Goal: Transaction & Acquisition: Purchase product/service

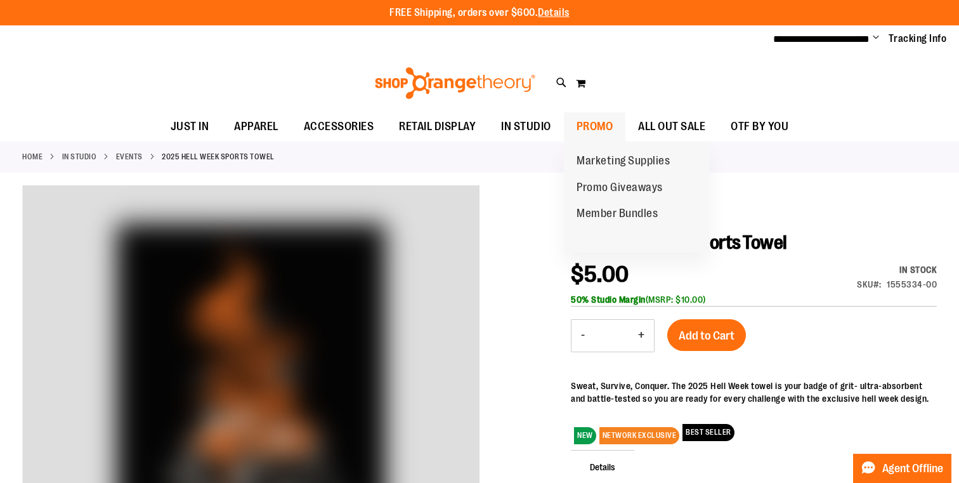
click at [584, 115] on span "PROMO" at bounding box center [595, 126] width 37 height 29
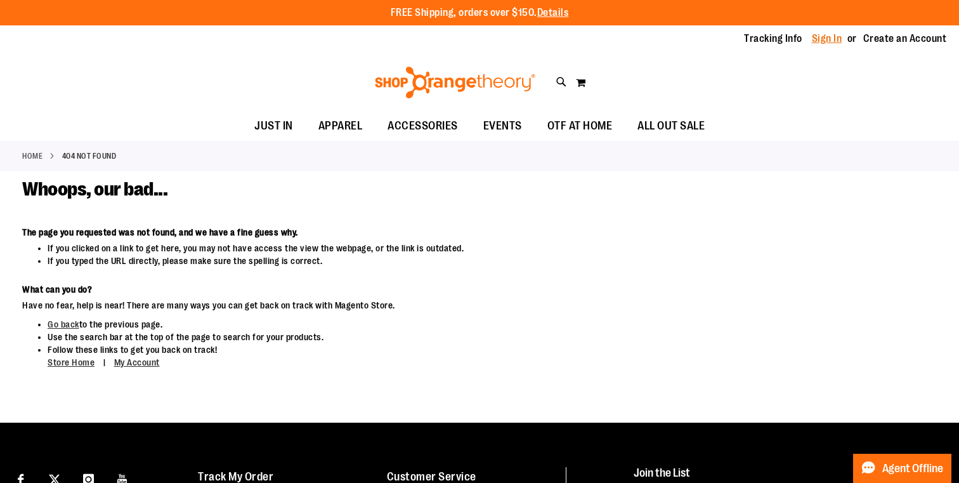
click at [838, 35] on link "Sign In" at bounding box center [827, 39] width 30 height 14
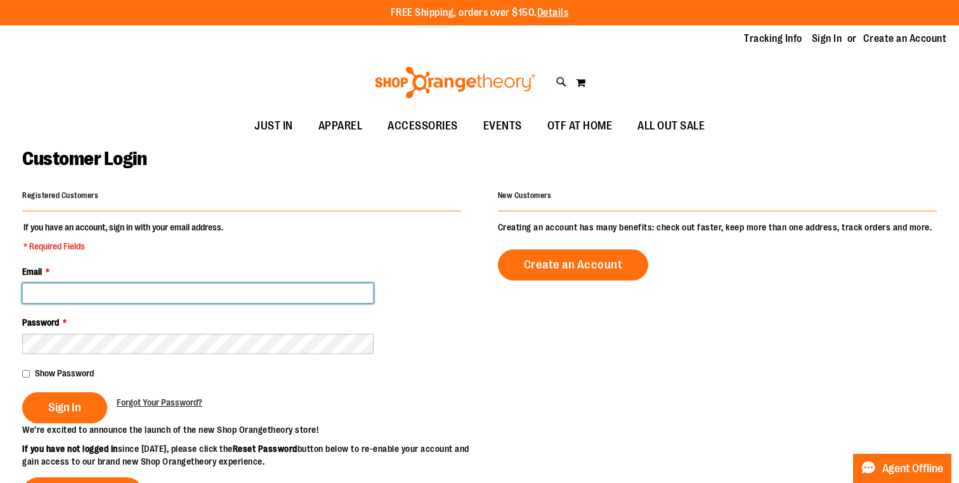
type input "**********"
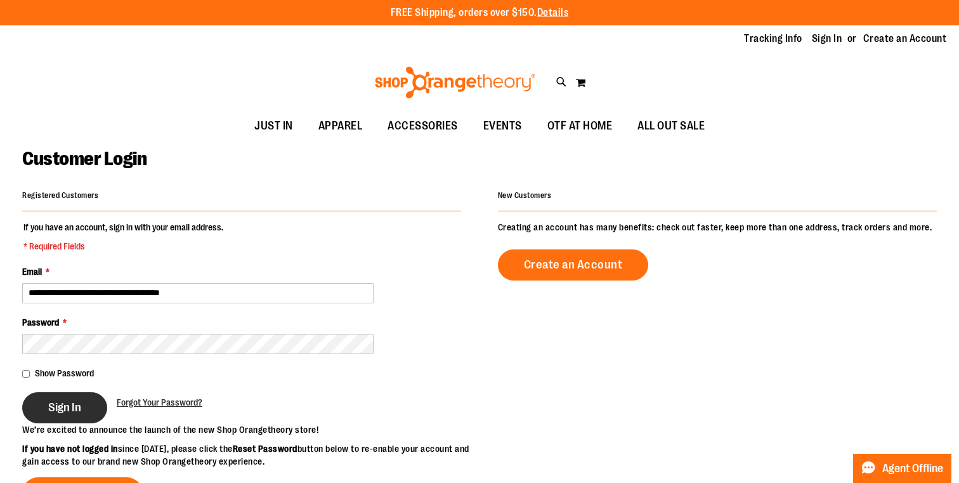
click at [70, 410] on span "Sign In" at bounding box center [64, 407] width 33 height 14
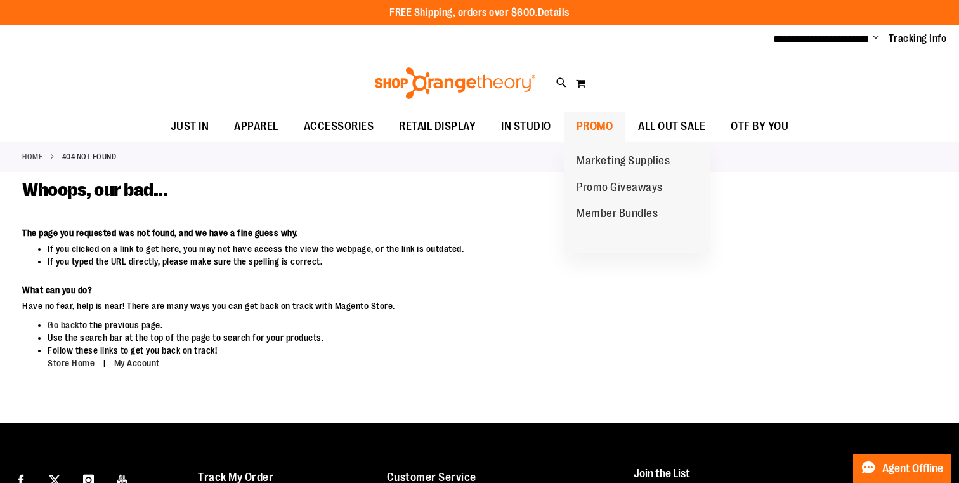
click at [605, 126] on span "PROMO" at bounding box center [595, 126] width 37 height 29
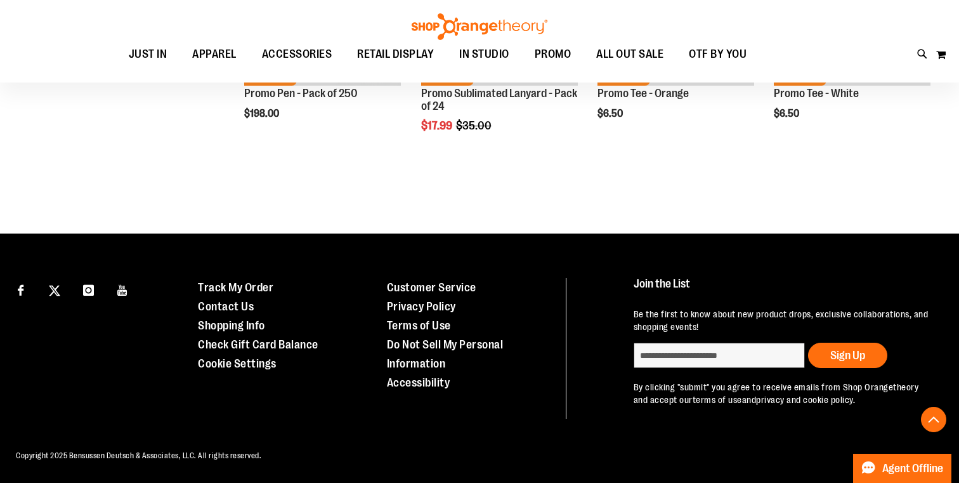
scroll to position [2156, 0]
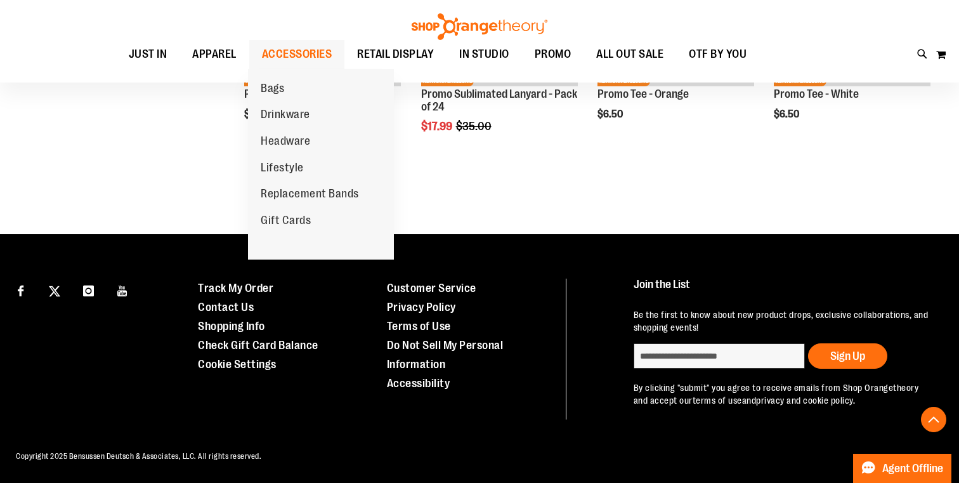
click at [299, 45] on span "ACCESSORIES" at bounding box center [297, 54] width 70 height 29
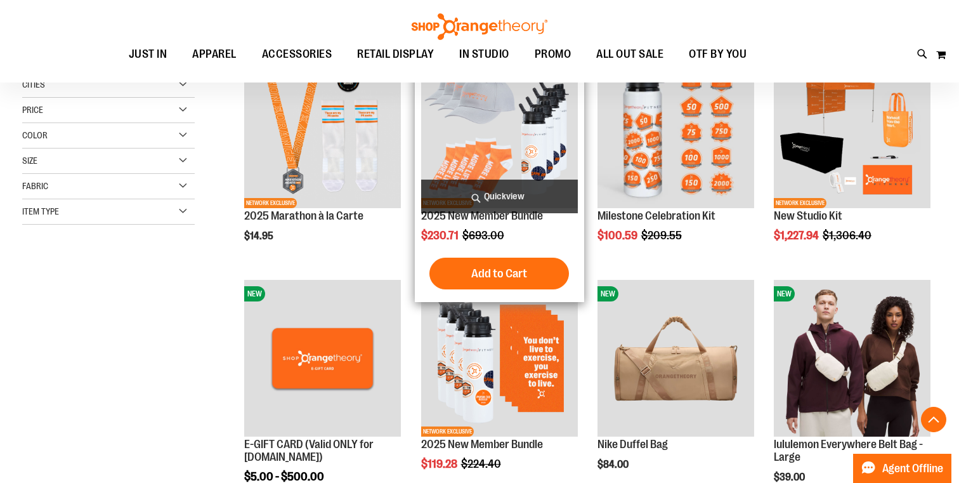
scroll to position [207, 0]
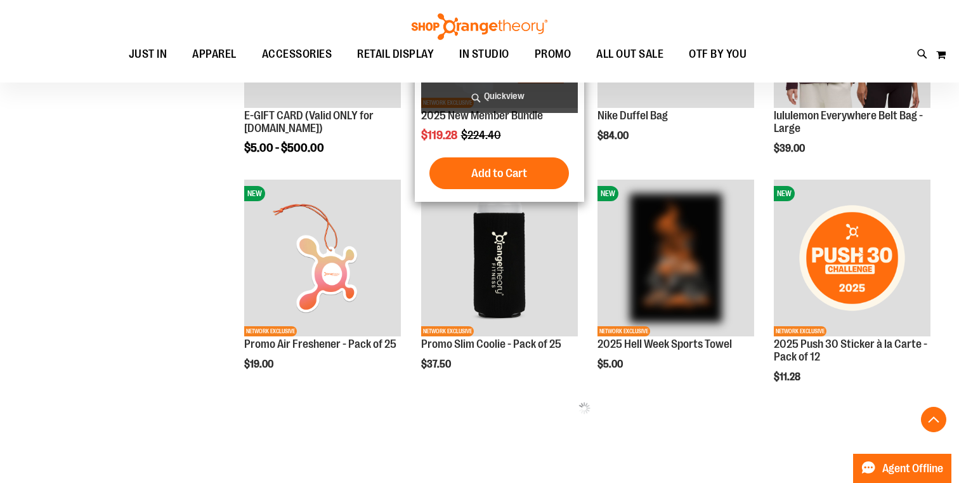
scroll to position [553, 1]
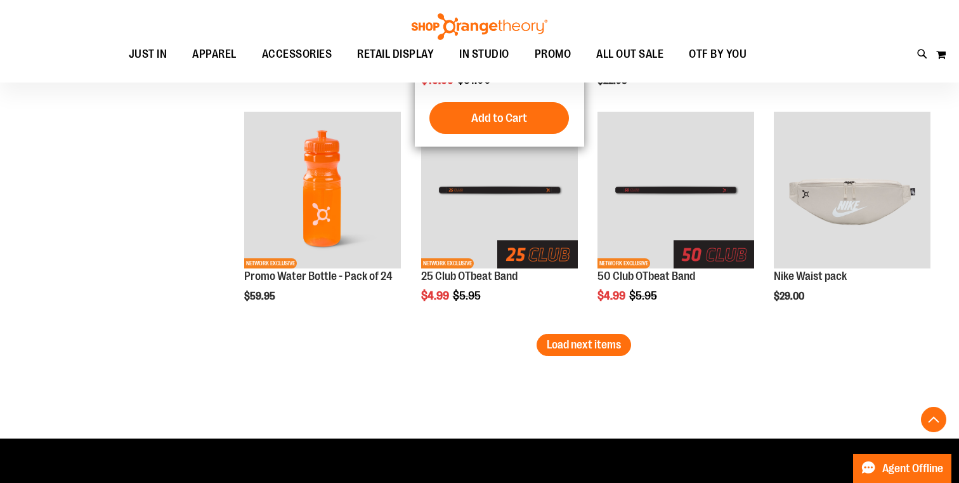
scroll to position [2033, 0]
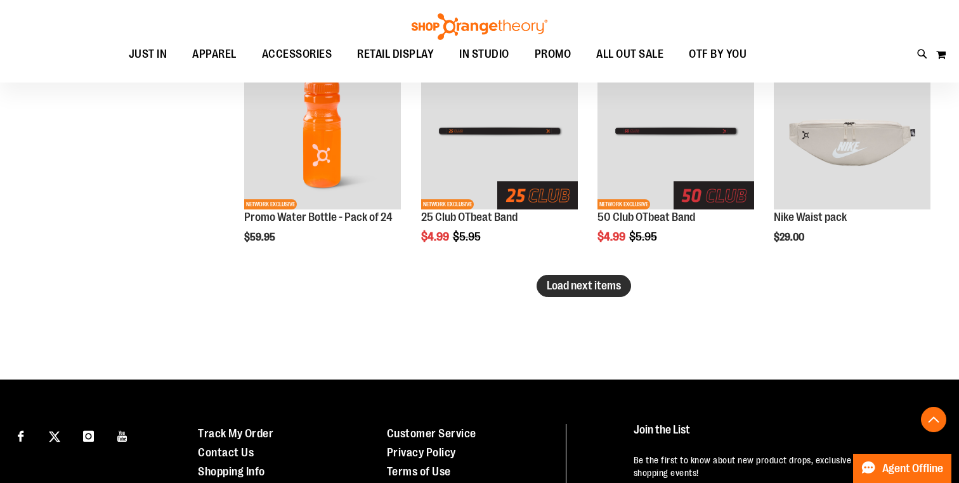
click at [622, 283] on button "Load next items" at bounding box center [584, 286] width 95 height 22
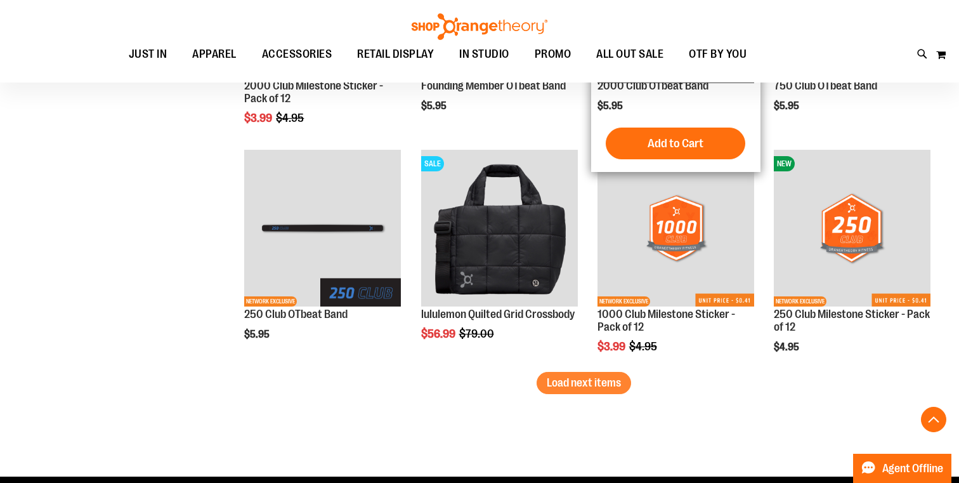
scroll to position [2659, 0]
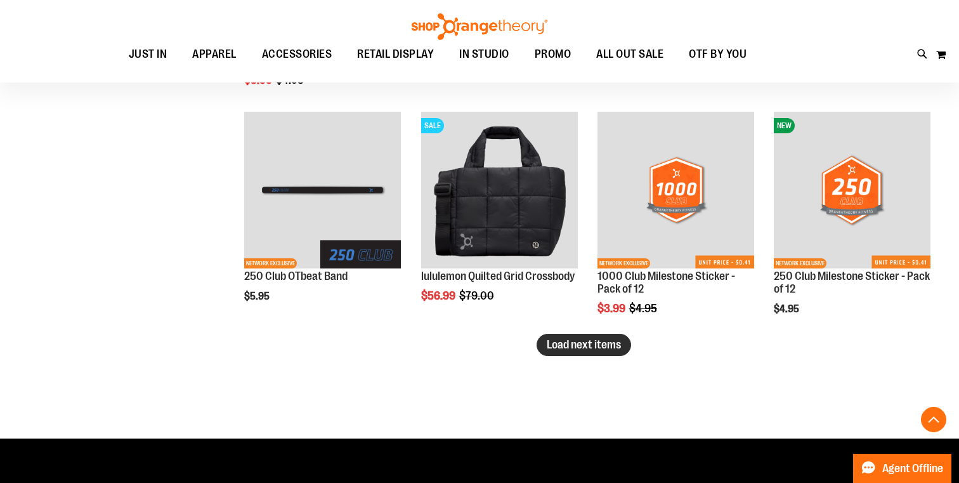
click at [569, 339] on span "Load next items" at bounding box center [584, 344] width 74 height 13
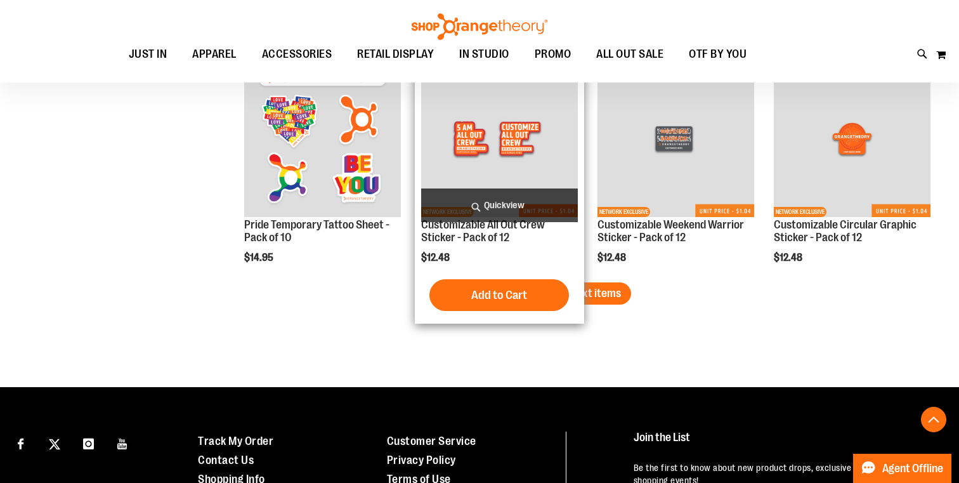
scroll to position [3416, 0]
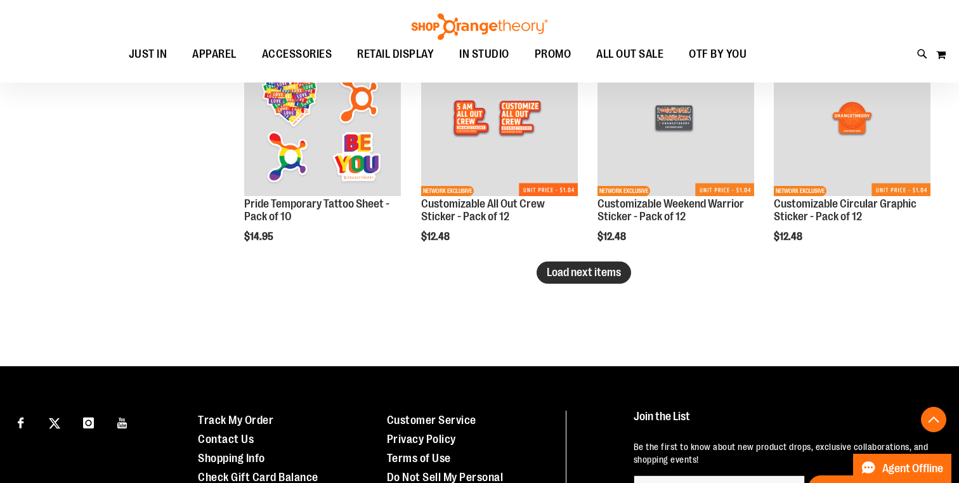
click at [603, 282] on button "Load next items" at bounding box center [584, 272] width 95 height 22
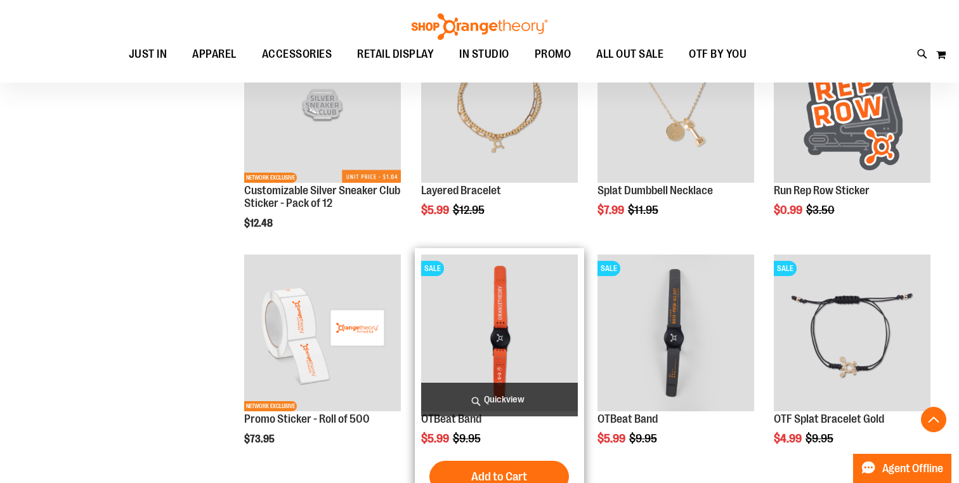
scroll to position [3660, 0]
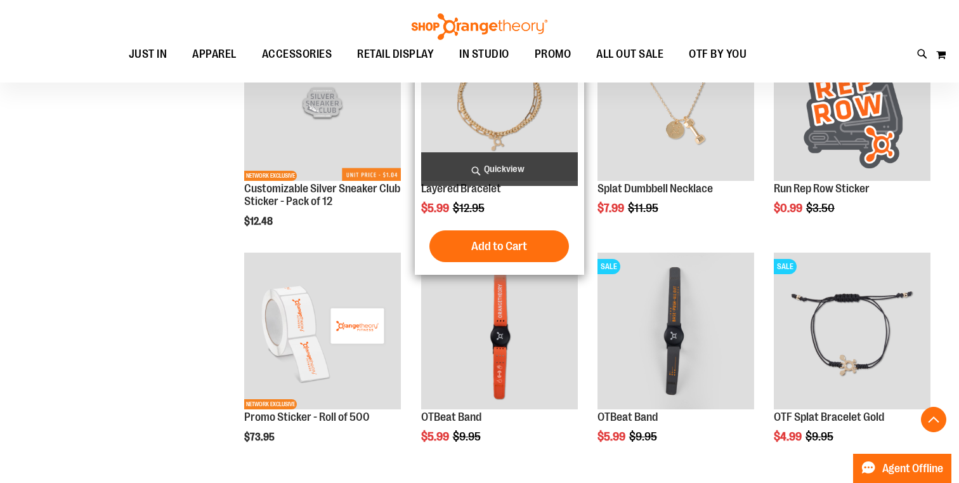
click at [518, 169] on span "Quickview" at bounding box center [499, 169] width 157 height 34
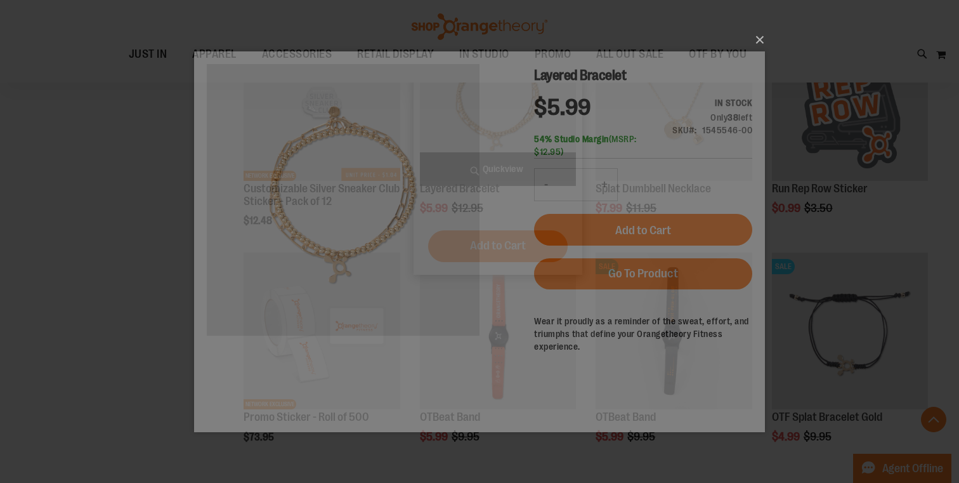
scroll to position [0, 0]
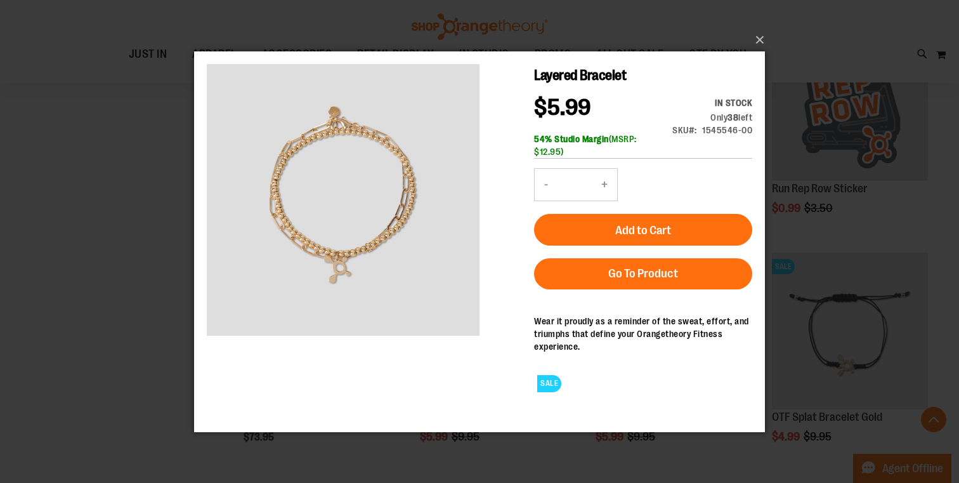
click at [604, 181] on button "+" at bounding box center [604, 184] width 25 height 32
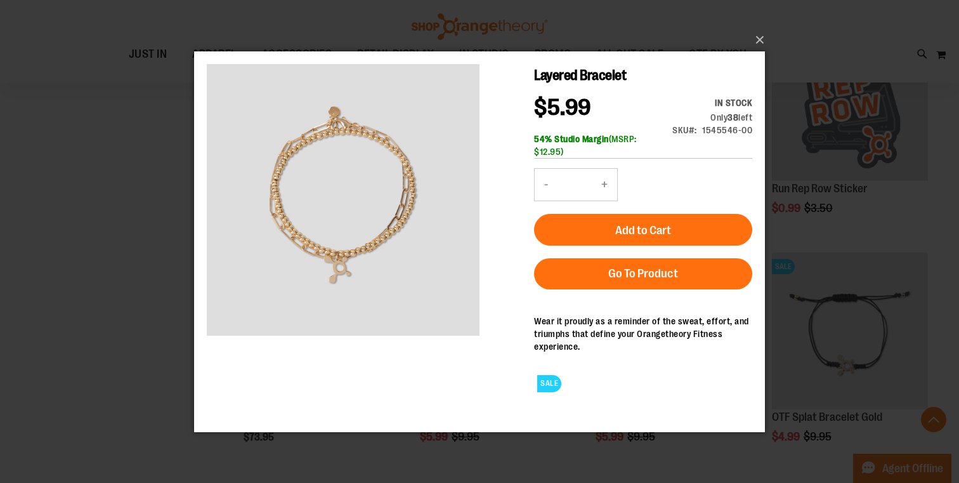
click at [604, 181] on button "+" at bounding box center [604, 184] width 25 height 32
type input "*"
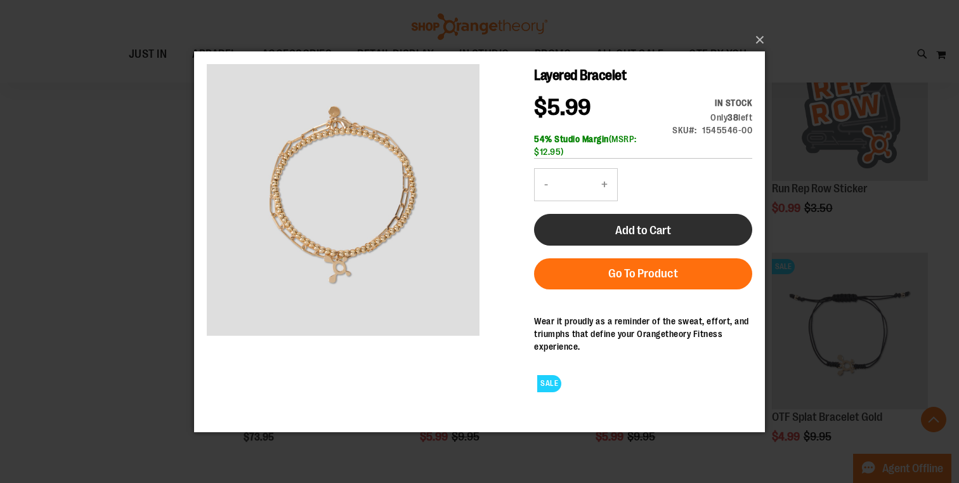
click at [645, 227] on span "Add to Cart" at bounding box center [643, 230] width 56 height 14
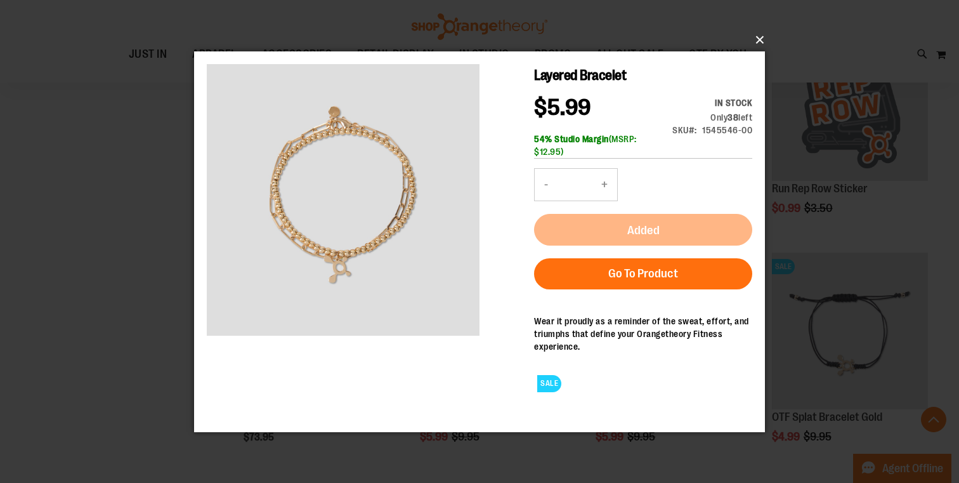
click at [760, 38] on button "×" at bounding box center [483, 40] width 571 height 28
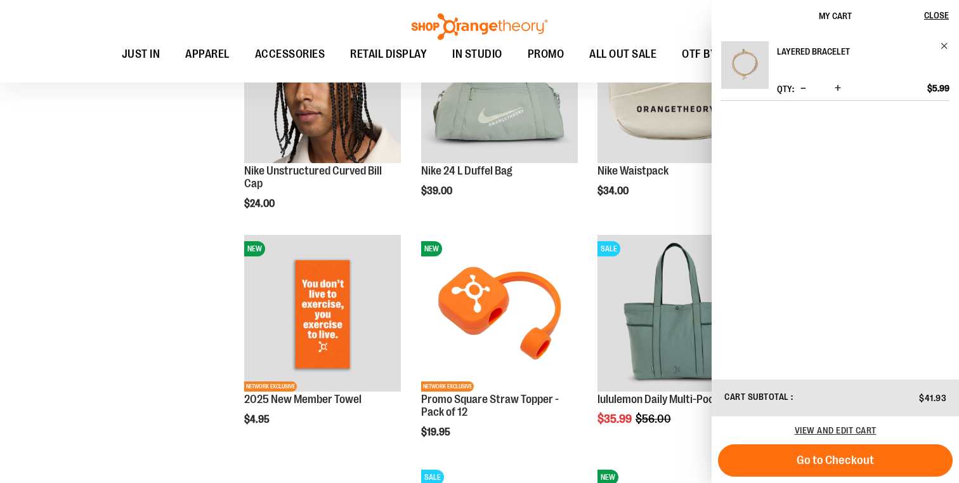
scroll to position [1401, 0]
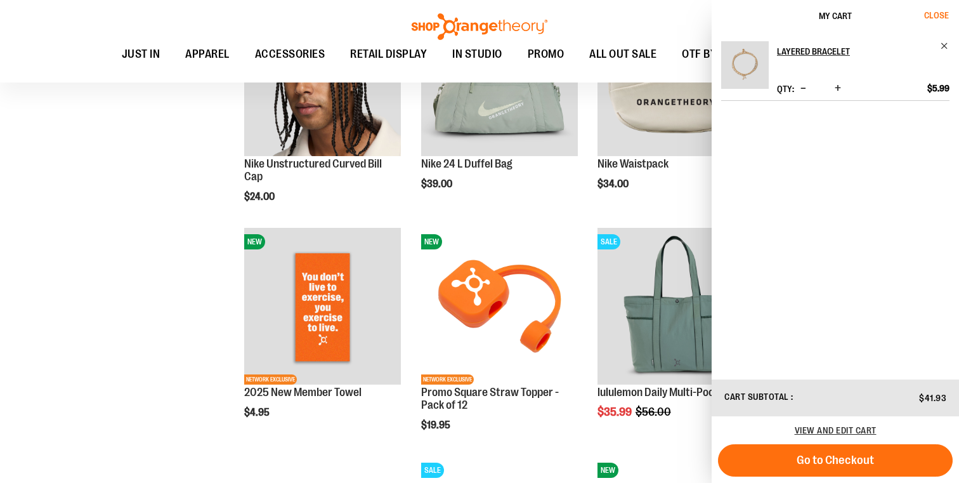
click at [940, 11] on span "Close" at bounding box center [936, 15] width 25 height 10
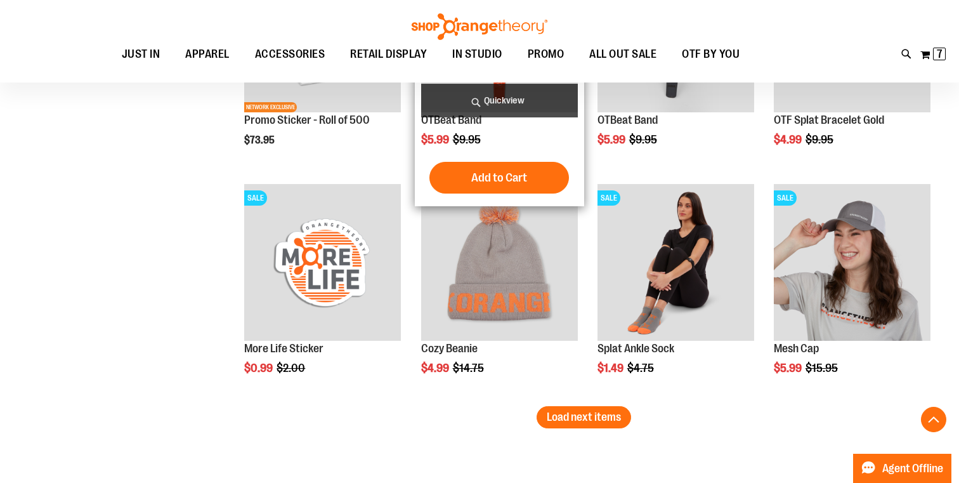
scroll to position [3957, 0]
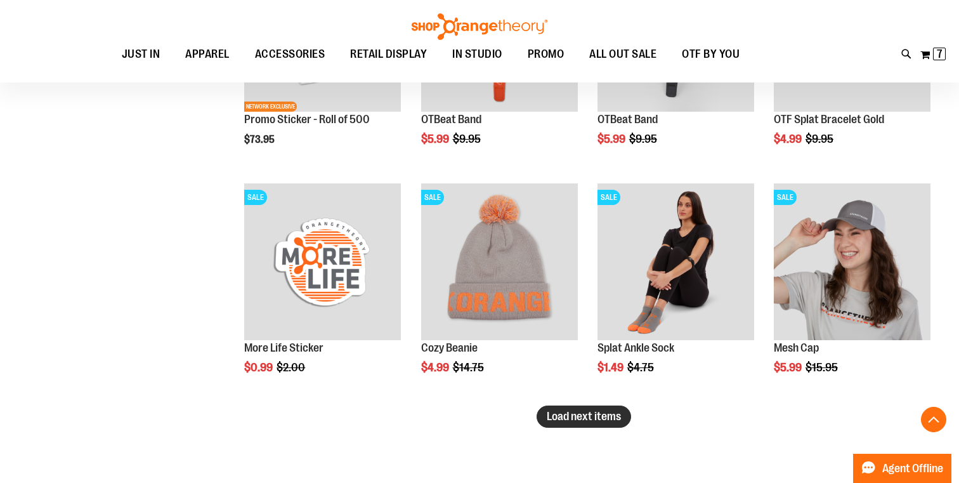
click at [583, 409] on button "Load next items" at bounding box center [584, 416] width 95 height 22
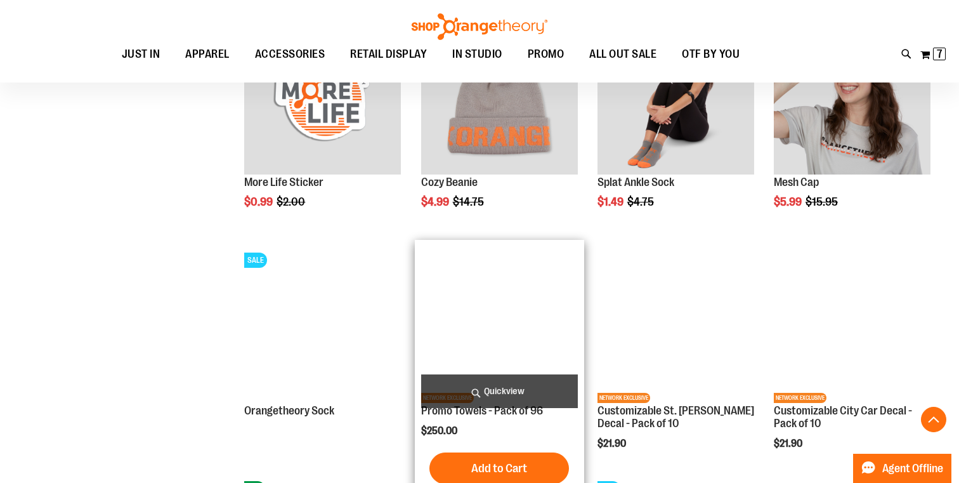
scroll to position [4131, 0]
